Goal: Communication & Community: Answer question/provide support

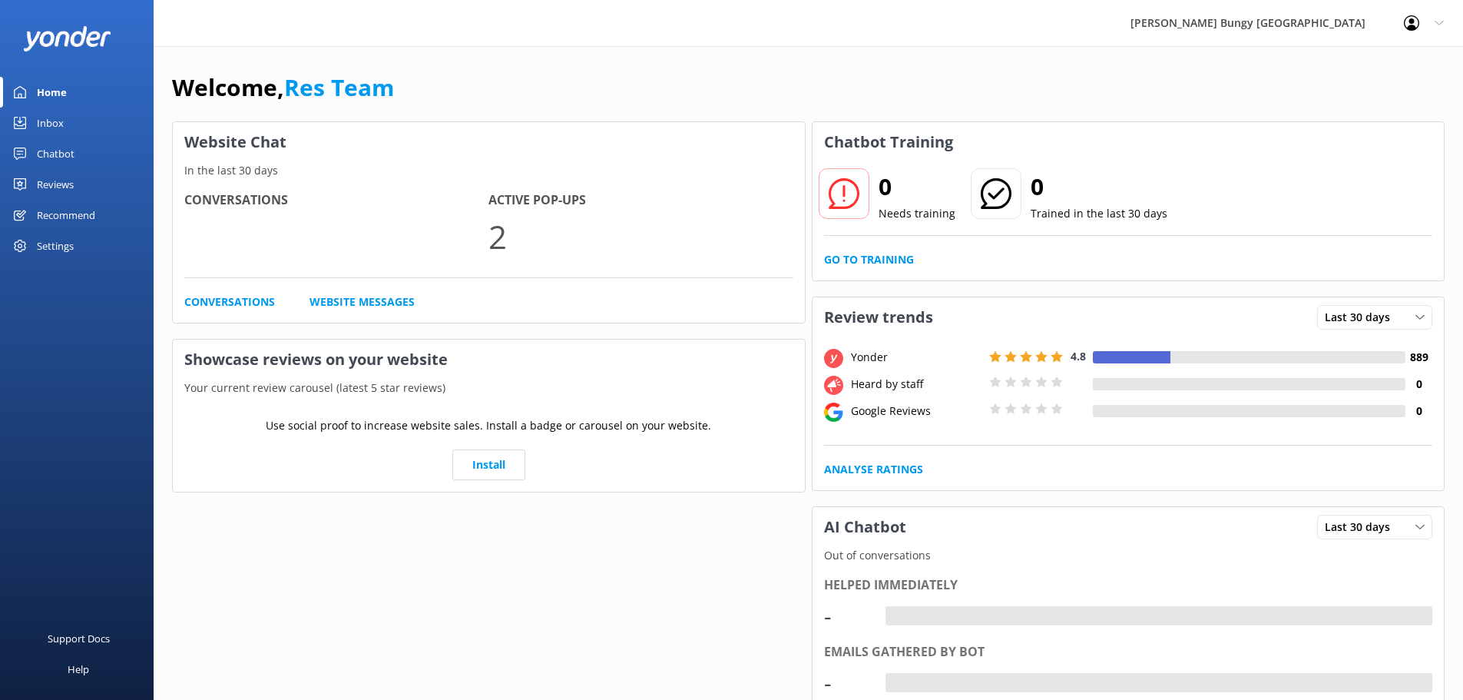
click at [56, 123] on div "Inbox" at bounding box center [50, 123] width 27 height 31
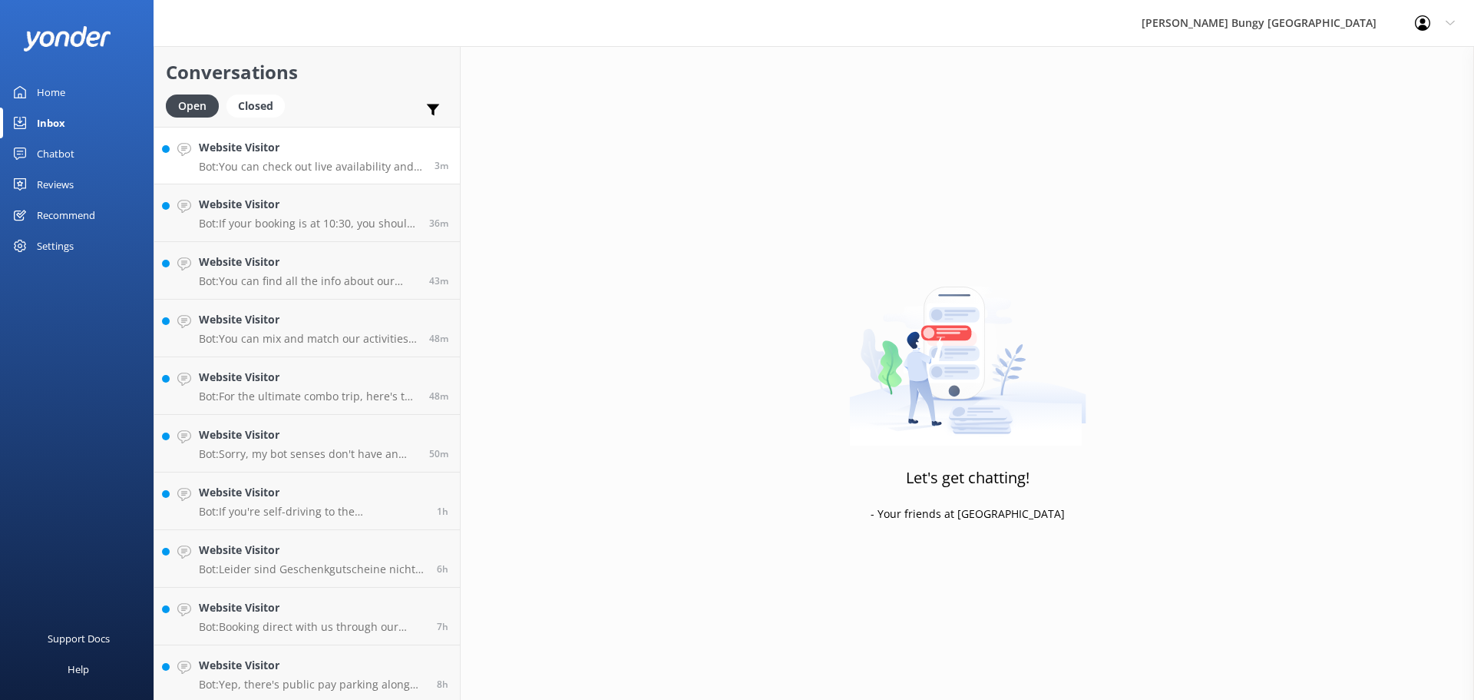
click at [323, 147] on h4 "Website Visitor" at bounding box center [311, 147] width 224 height 17
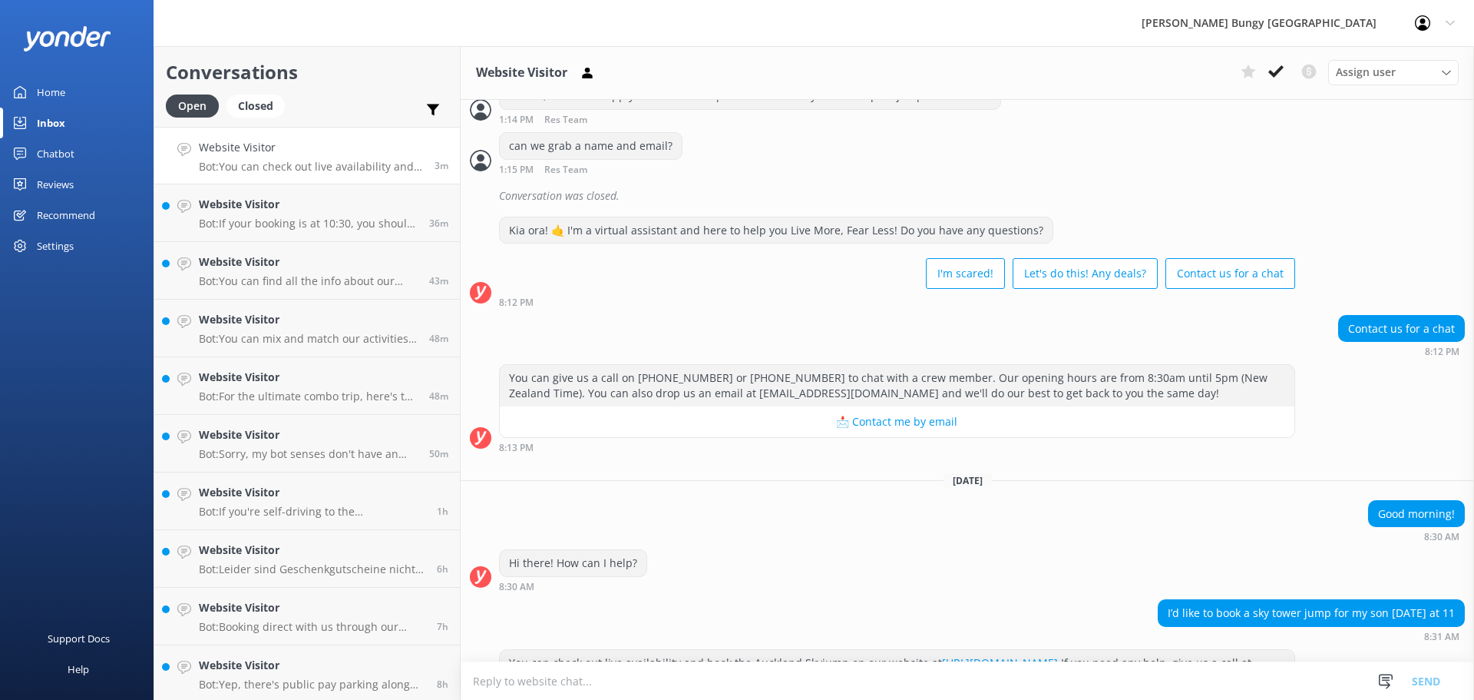
scroll to position [1262, 0]
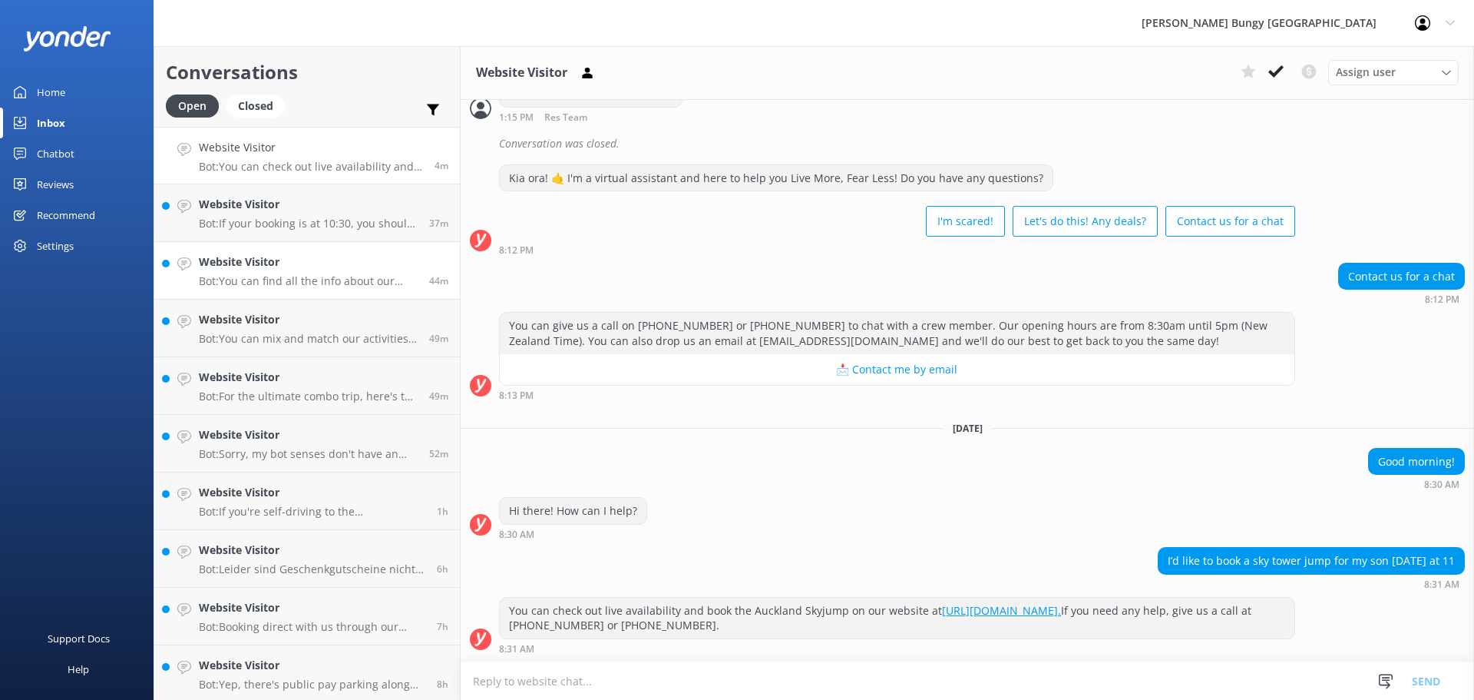
click at [361, 260] on h4 "Website Visitor" at bounding box center [308, 261] width 219 height 17
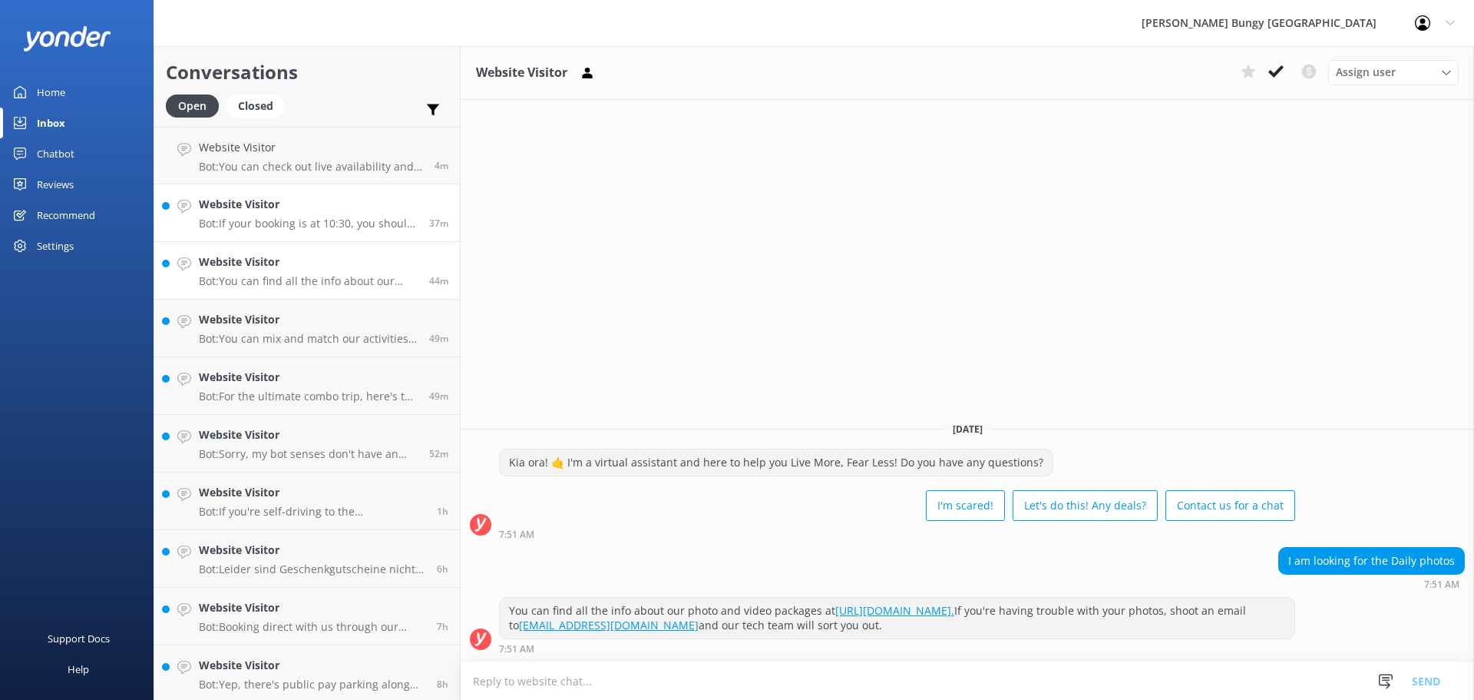
click at [361, 218] on p "Bot: If your booking is at 10:30, you should arrive at 10:00 to check in for th…" at bounding box center [308, 224] width 219 height 14
